Goal: Information Seeking & Learning: Find specific fact

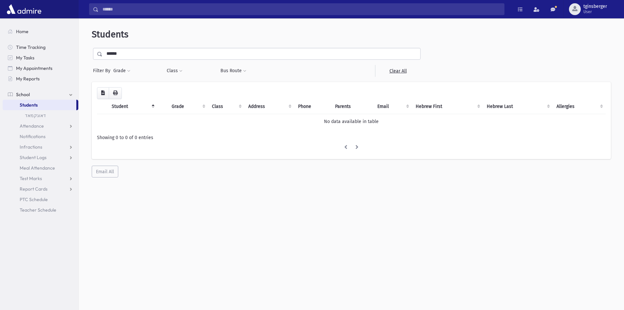
click at [166, 11] on input "Search" at bounding box center [302, 9] width 406 height 12
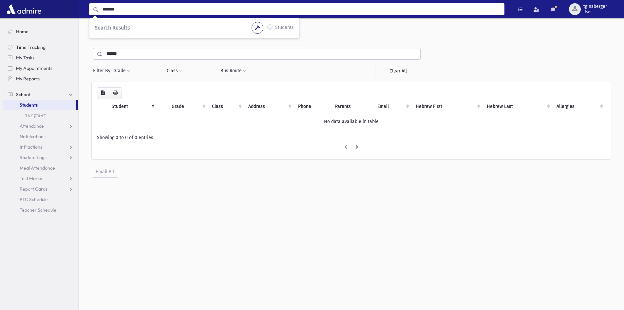
type input "*******"
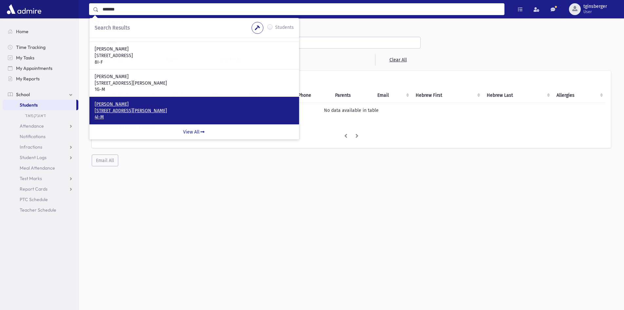
scroll to position [17, 0]
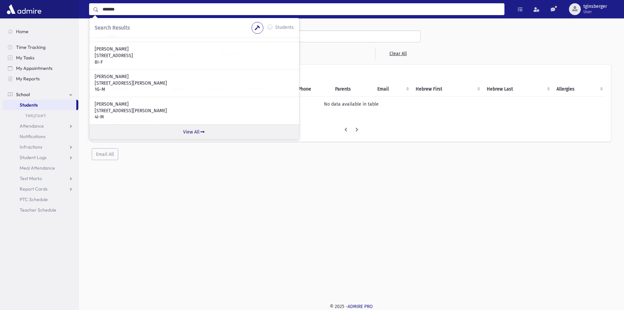
click at [186, 130] on link "View All" at bounding box center [194, 131] width 210 height 15
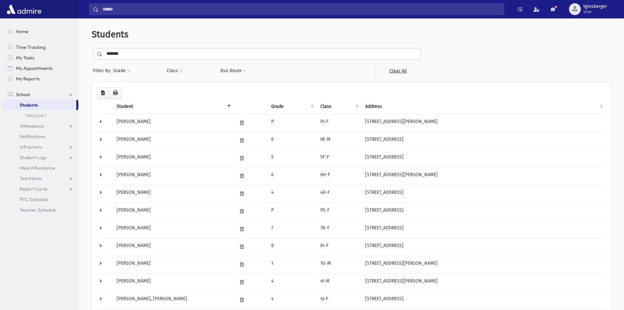
click at [284, 105] on th "Grade" at bounding box center [291, 106] width 49 height 15
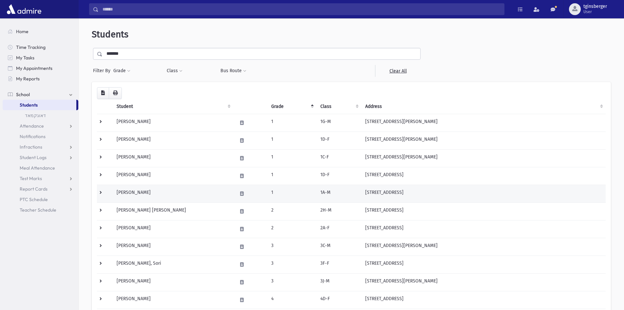
click at [156, 192] on td "Schwartz, Tzvi Yehuda" at bounding box center [173, 194] width 120 height 18
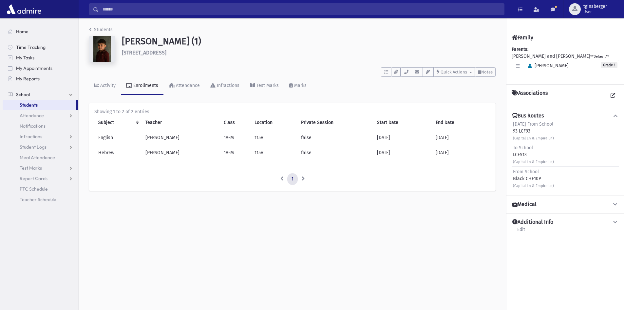
click at [99, 50] on img at bounding box center [102, 49] width 26 height 26
click at [93, 29] on link "Students" at bounding box center [101, 30] width 24 height 6
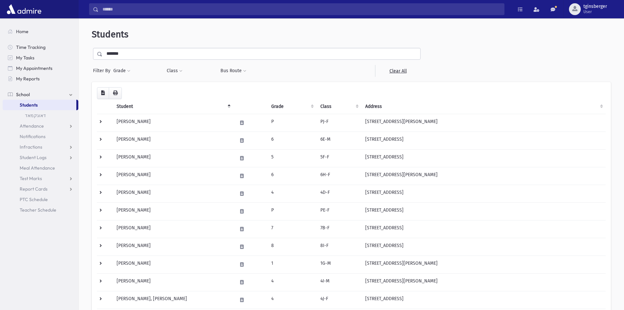
click at [279, 5] on input "Search" at bounding box center [302, 9] width 406 height 12
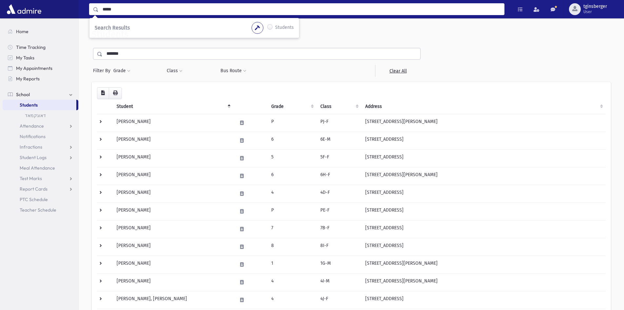
type input "*****"
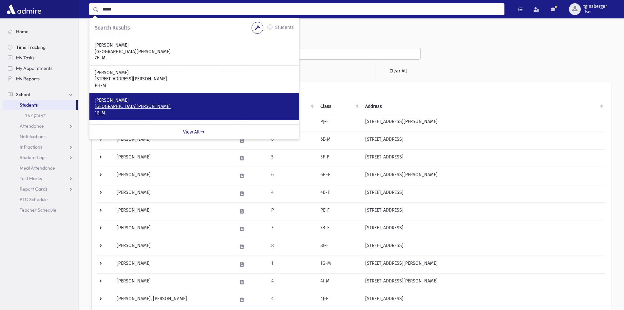
click at [156, 107] on p "1507 Sean Court Lakewood, NJ 08701" at bounding box center [194, 106] width 199 height 7
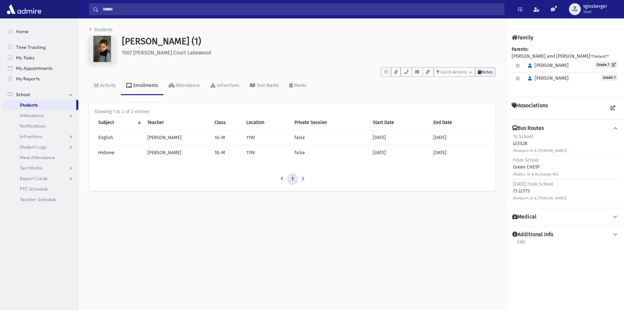
click at [482, 73] on span "Notes" at bounding box center [487, 71] width 11 height 5
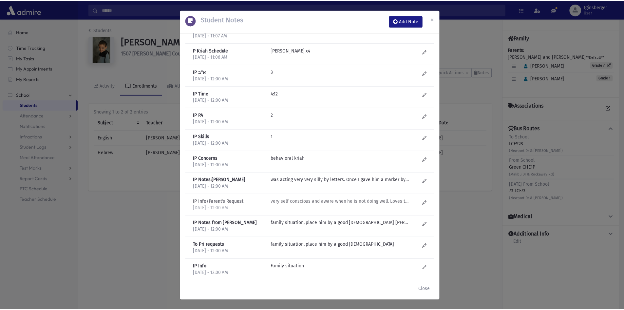
scroll to position [296, 0]
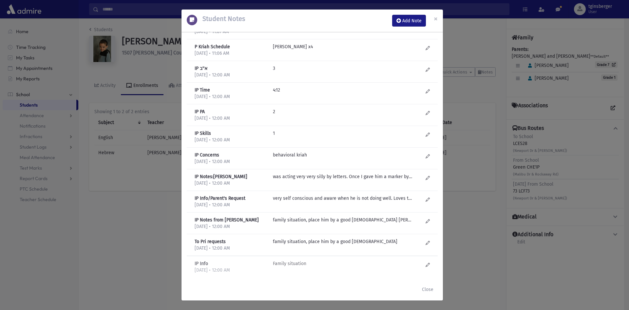
click at [296, 262] on p "Family situation" at bounding box center [343, 263] width 140 height 7
click at [307, 220] on p "family situation, place him by a good [DEMOGRAPHIC_DATA] [PERSON_NAME] beis was…" at bounding box center [343, 219] width 140 height 7
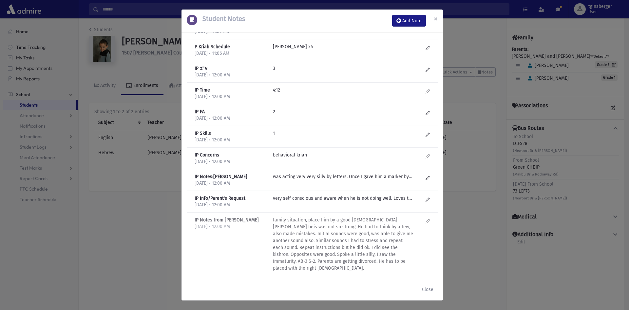
click at [306, 222] on p "family situation, place him by a good [DEMOGRAPHIC_DATA] [PERSON_NAME] beis was…" at bounding box center [343, 243] width 140 height 55
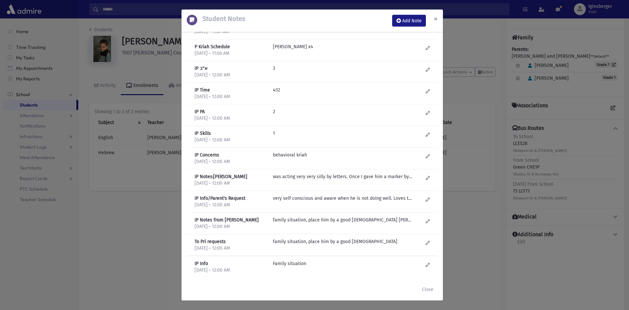
click at [437, 17] on span "×" at bounding box center [436, 18] width 4 height 9
